Goal: Transaction & Acquisition: Purchase product/service

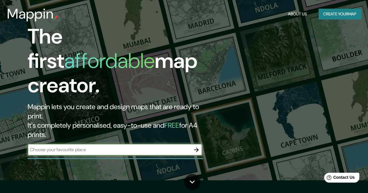
scroll to position [8, 0]
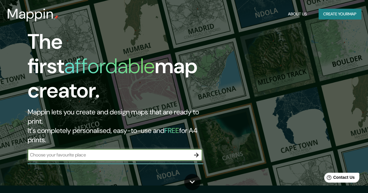
click at [74, 152] on input "text" at bounding box center [109, 155] width 163 height 7
type input "[US_STATE]"
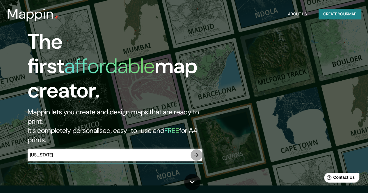
click at [199, 152] on icon "button" at bounding box center [196, 155] width 7 height 7
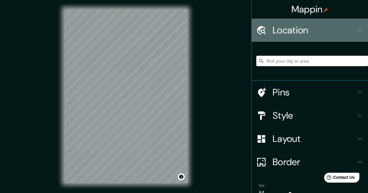
click at [308, 36] on div "Location" at bounding box center [309, 30] width 116 height 23
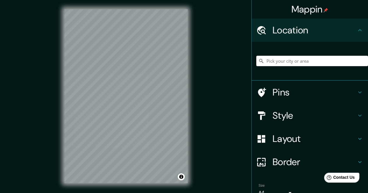
click at [295, 60] on input "Pick your city or area" at bounding box center [312, 61] width 112 height 10
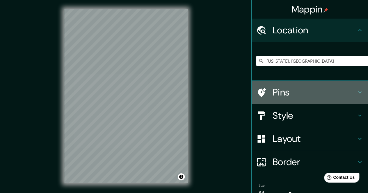
click at [356, 90] on icon at bounding box center [359, 92] width 7 height 7
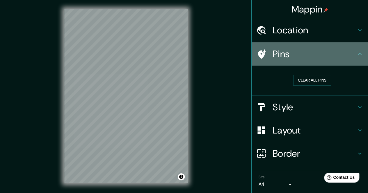
click at [259, 56] on icon at bounding box center [261, 54] width 10 height 10
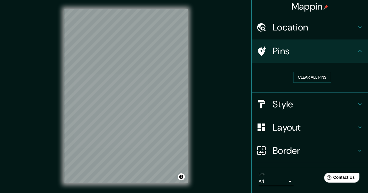
scroll to position [3, 0]
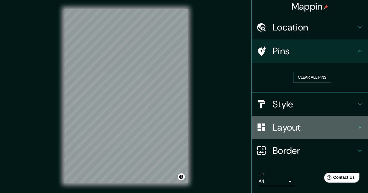
click at [283, 135] on div "Layout" at bounding box center [309, 127] width 116 height 23
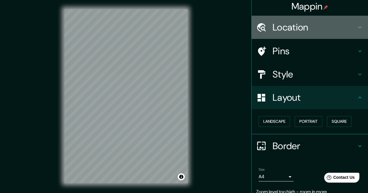
click at [356, 25] on icon at bounding box center [359, 27] width 7 height 7
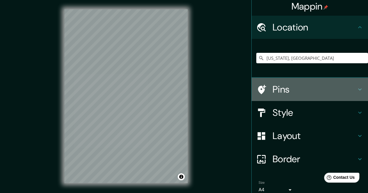
click at [283, 90] on h4 "Pins" at bounding box center [314, 90] width 84 height 12
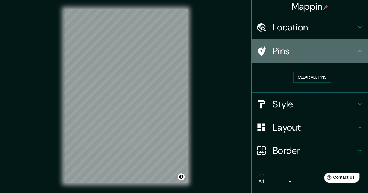
click at [256, 51] on icon at bounding box center [261, 51] width 10 height 10
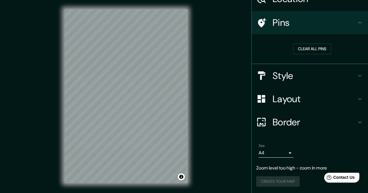
scroll to position [0, 0]
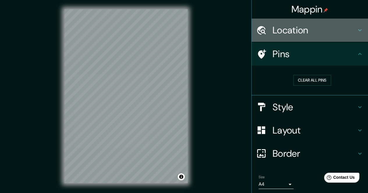
click at [356, 32] on icon at bounding box center [359, 30] width 7 height 7
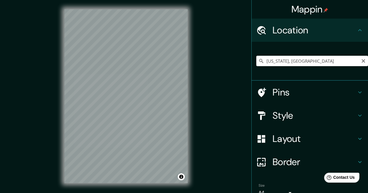
click at [292, 65] on input "[US_STATE], [GEOGRAPHIC_DATA]" at bounding box center [312, 61] width 112 height 10
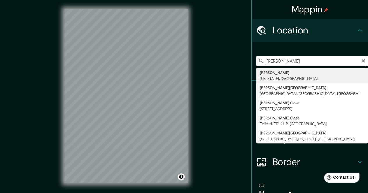
type input "[PERSON_NAME], [US_STATE], [GEOGRAPHIC_DATA]"
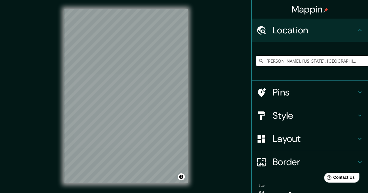
click at [277, 97] on h4 "Pins" at bounding box center [314, 93] width 84 height 12
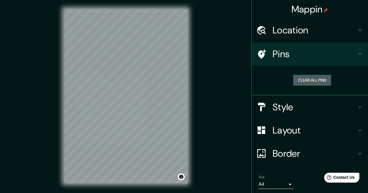
click at [321, 81] on button "Clear all pins" at bounding box center [312, 80] width 38 height 11
